Goal: Information Seeking & Learning: Learn about a topic

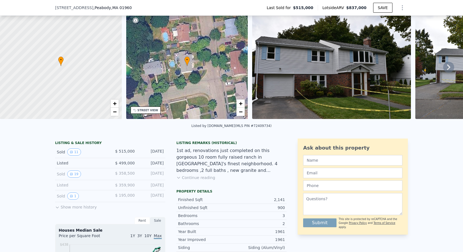
scroll to position [26, 0]
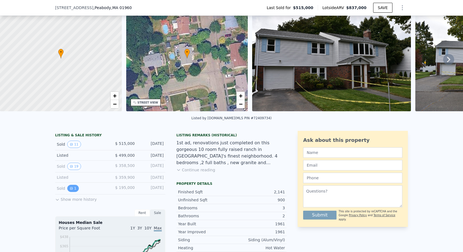
click at [70, 190] on icon "View historical data" at bounding box center [71, 188] width 3 height 3
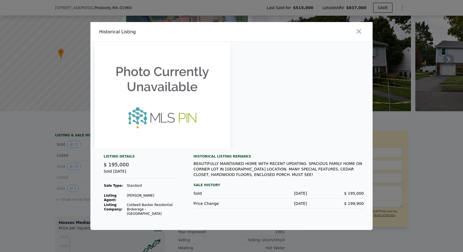
click at [42, 177] on div at bounding box center [231, 126] width 463 height 252
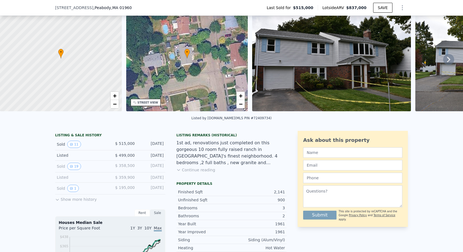
click at [70, 142] on div "Sold 11 $ 515,000 [DATE]" at bounding box center [110, 145] width 110 height 12
click at [71, 145] on button "11" at bounding box center [73, 144] width 13 height 7
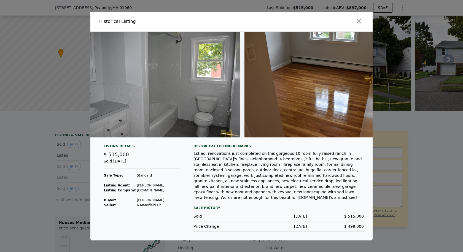
scroll to position [0, 1520]
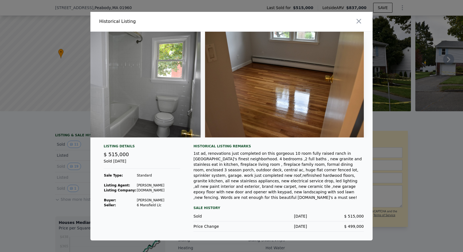
click at [416, 116] on div at bounding box center [231, 126] width 463 height 252
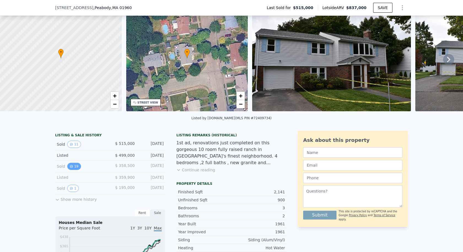
click at [75, 170] on button "19" at bounding box center [73, 166] width 13 height 7
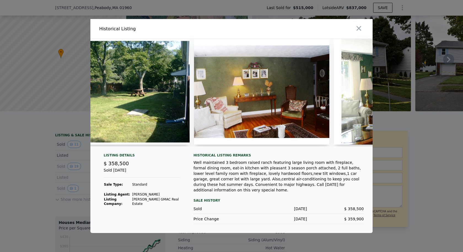
scroll to position [0, 604]
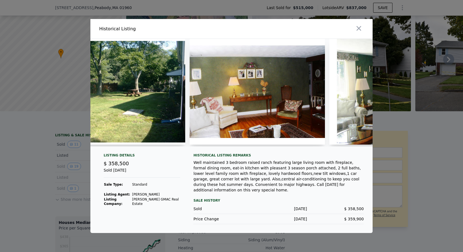
click at [244, 75] on img at bounding box center [258, 92] width 136 height 106
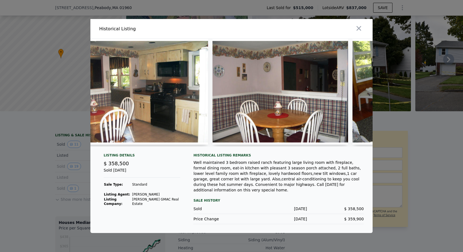
scroll to position [0, 1563]
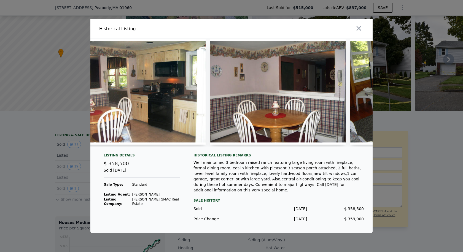
click at [217, 75] on img at bounding box center [278, 92] width 136 height 106
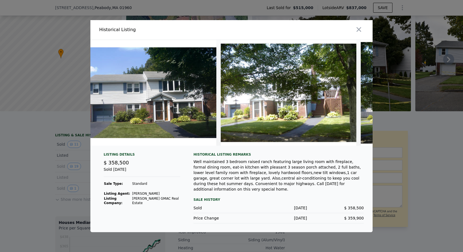
scroll to position [0, 0]
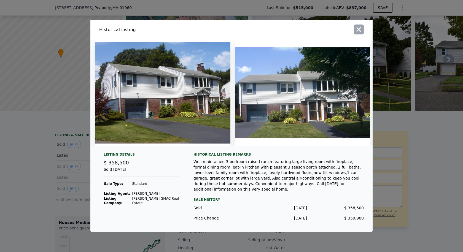
click at [357, 31] on icon "button" at bounding box center [359, 30] width 8 height 8
